Goal: Task Accomplishment & Management: Use online tool/utility

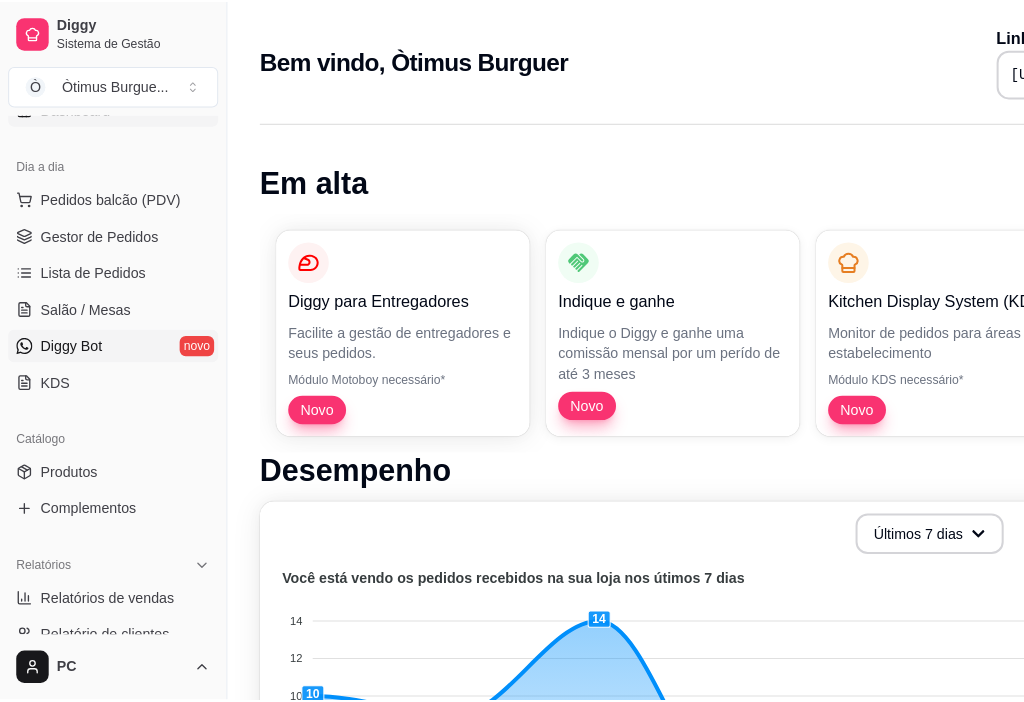
scroll to position [200, 0]
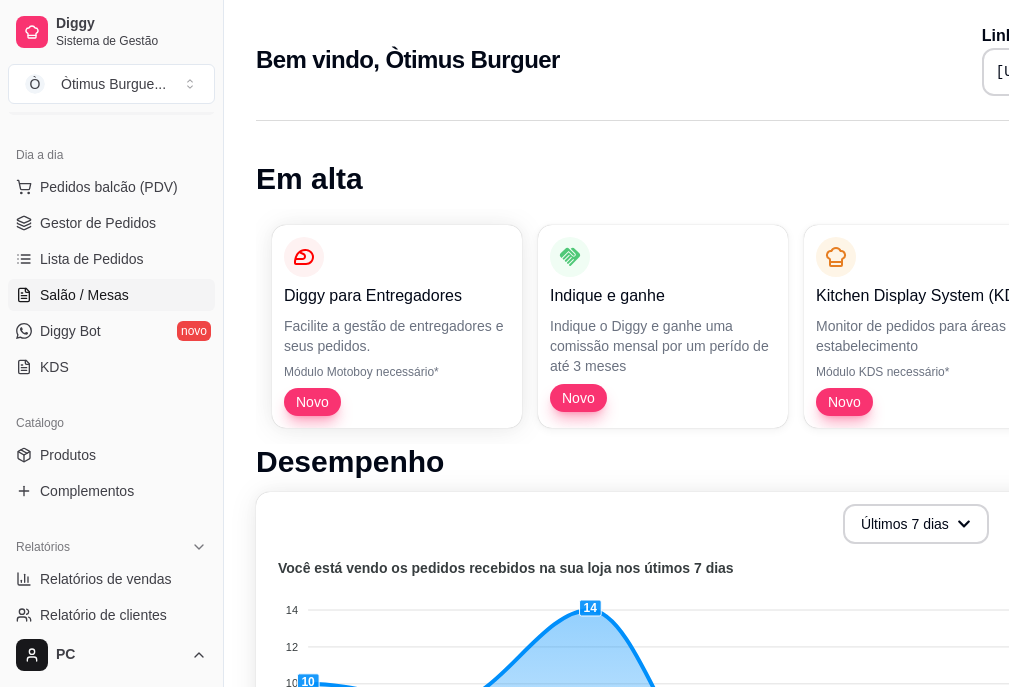
click at [112, 296] on span "Salão / Mesas" at bounding box center [84, 295] width 89 height 20
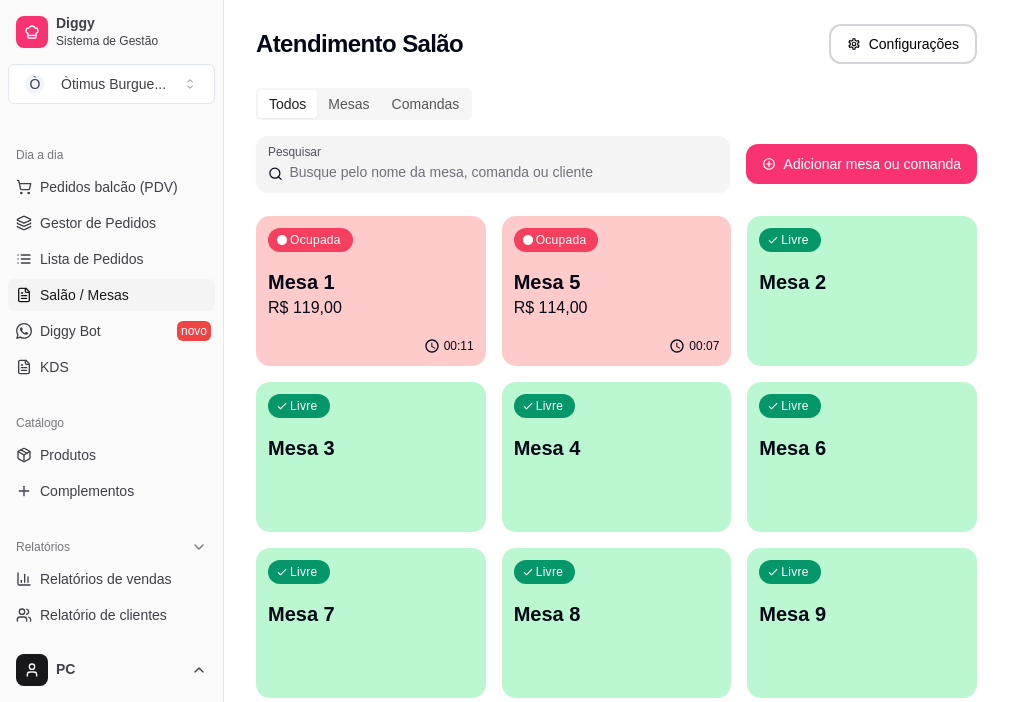
click at [347, 309] on p "R$ 119,00" at bounding box center [371, 308] width 206 height 24
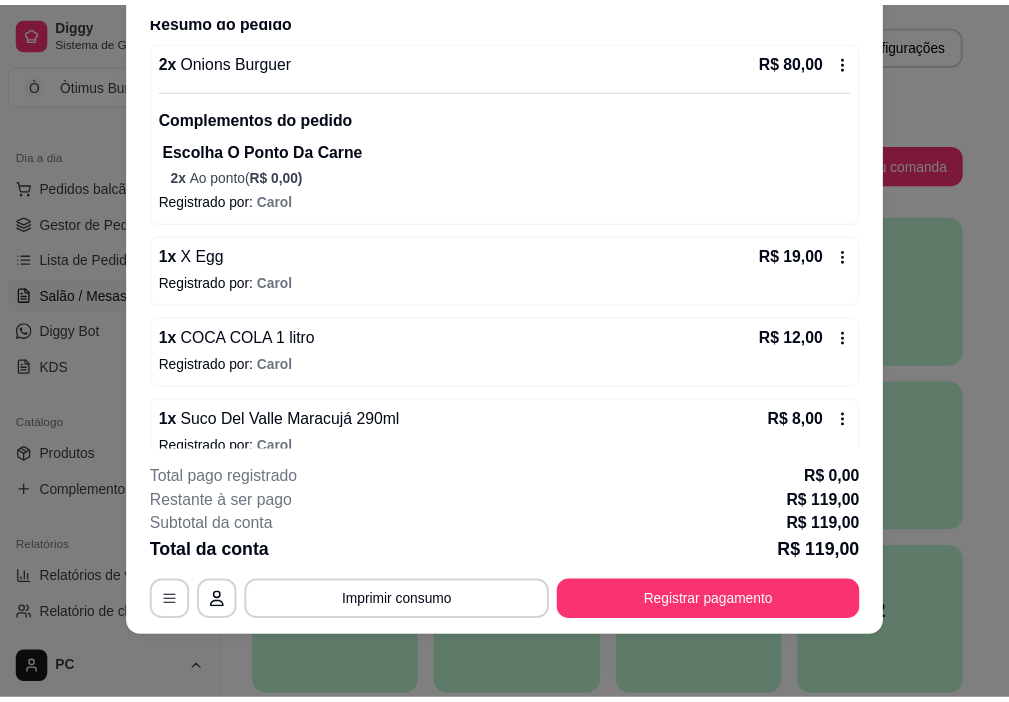
scroll to position [191, 0]
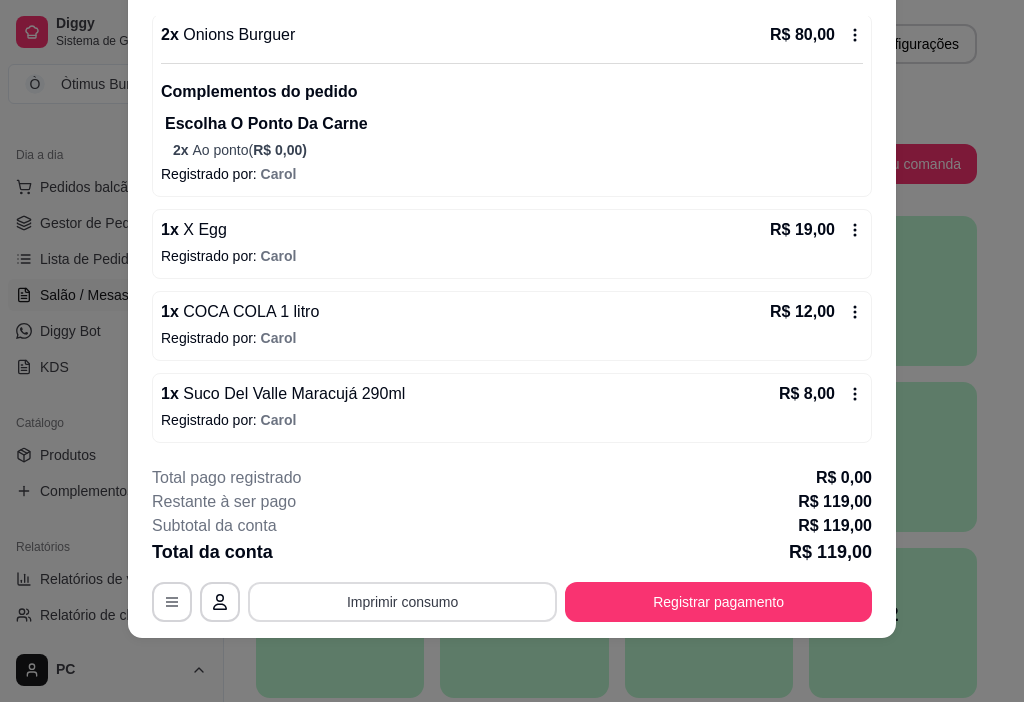
click at [381, 600] on button "Imprimir consumo" at bounding box center [402, 602] width 309 height 40
click at [391, 556] on button "IMPRESSORA" at bounding box center [401, 556] width 140 height 31
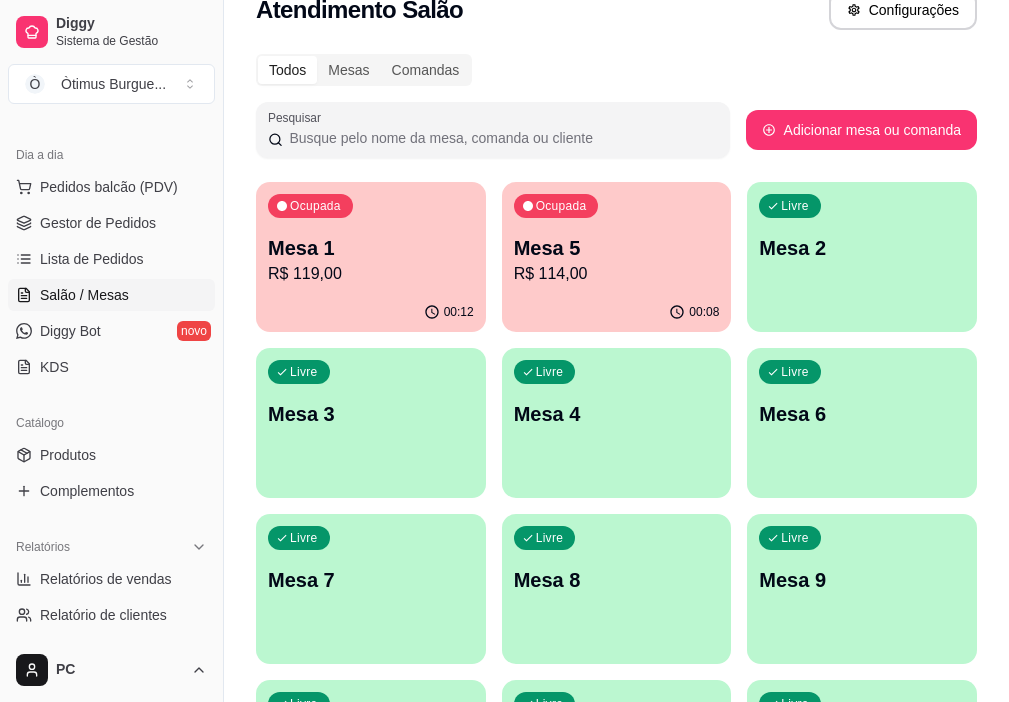
scroll to position [0, 0]
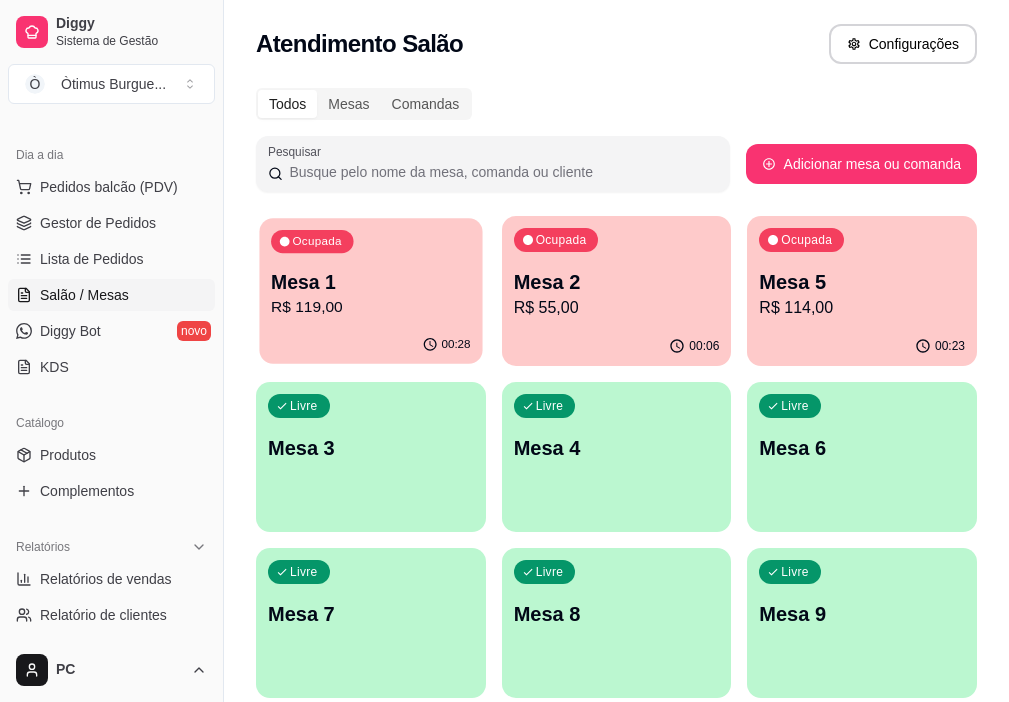
click at [343, 289] on p "Mesa 1" at bounding box center [370, 282] width 199 height 27
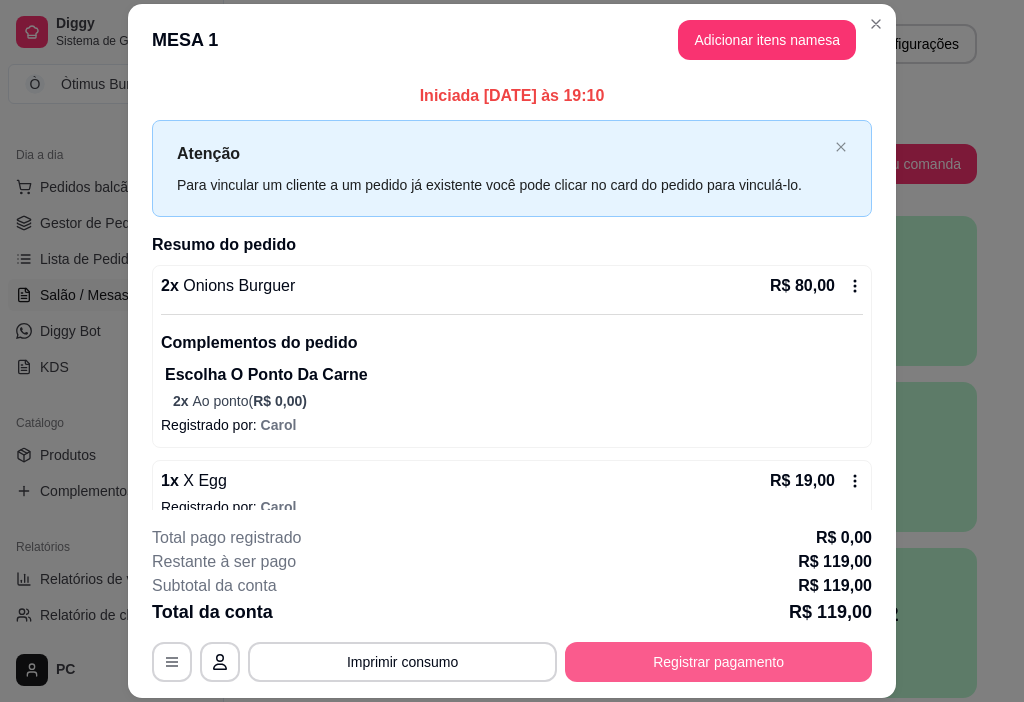
click at [635, 668] on button "Registrar pagamento" at bounding box center [718, 662] width 307 height 40
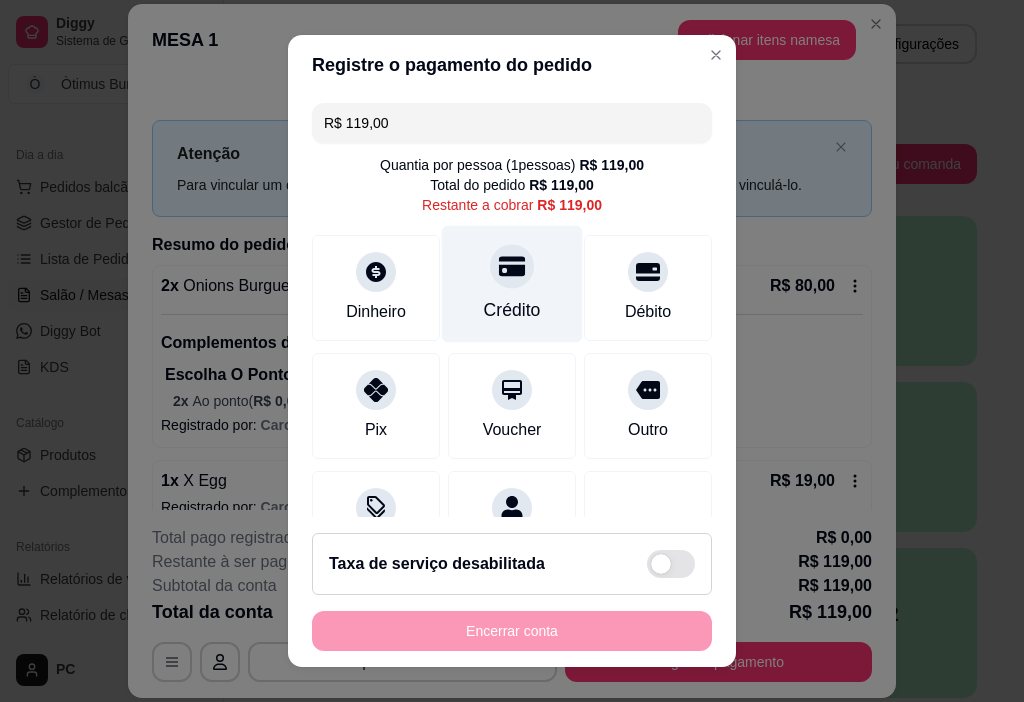
click at [523, 295] on div "Crédito" at bounding box center [512, 284] width 141 height 117
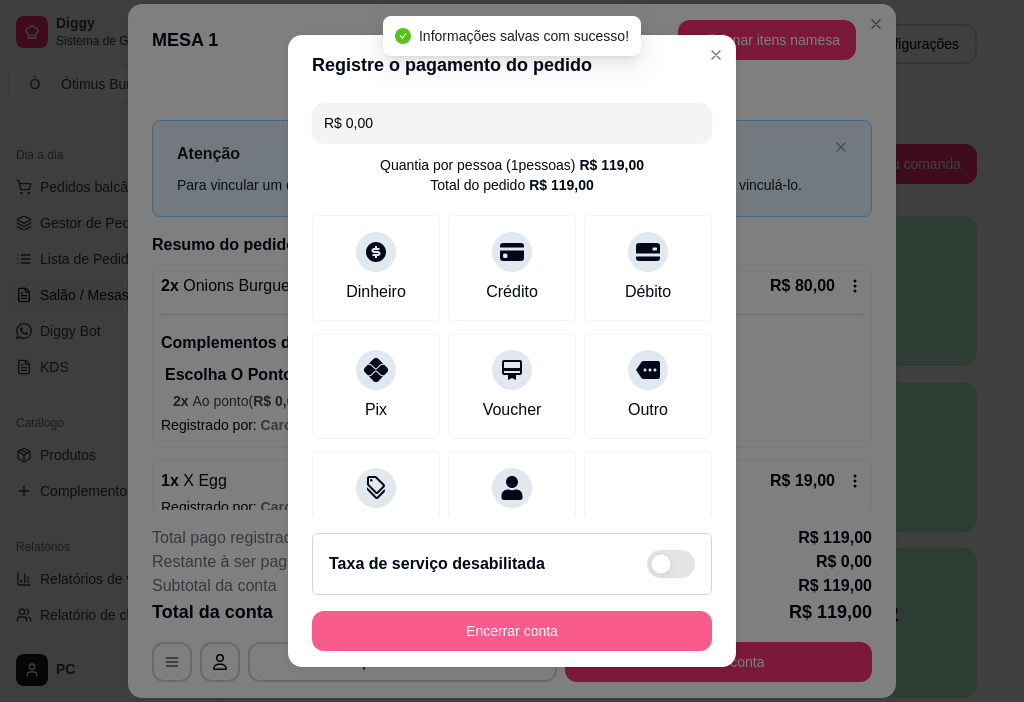
type input "R$ 0,00"
click at [557, 623] on button "Encerrar conta" at bounding box center [512, 631] width 400 height 40
